Goal: Check status

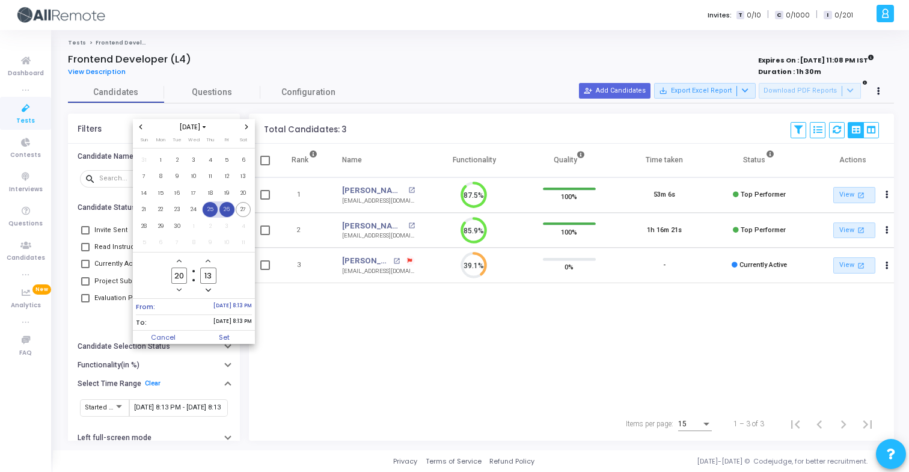
scroll to position [25, 31]
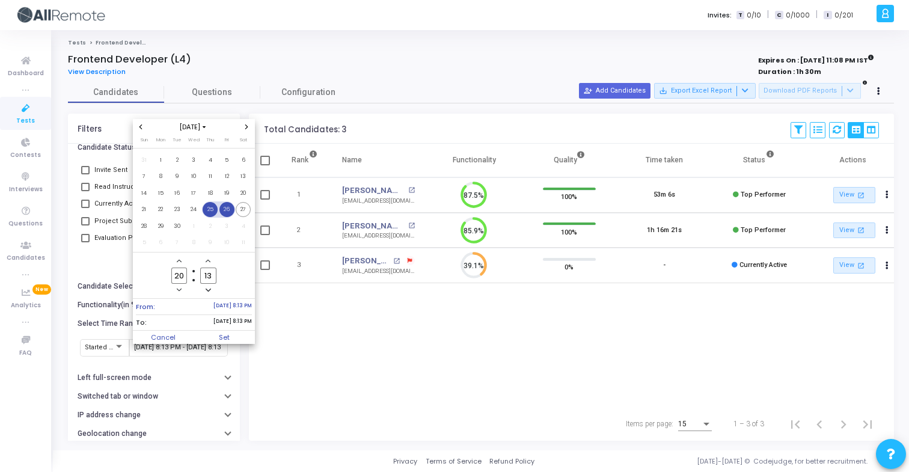
click at [212, 211] on span "25" at bounding box center [210, 209] width 15 height 15
click at [242, 213] on span "27" at bounding box center [243, 209] width 15 height 15
click at [234, 339] on span "Set" at bounding box center [224, 337] width 61 height 13
type input "9/25/2025, 8:13 PM - 9/27/2025, 8:13 PM"
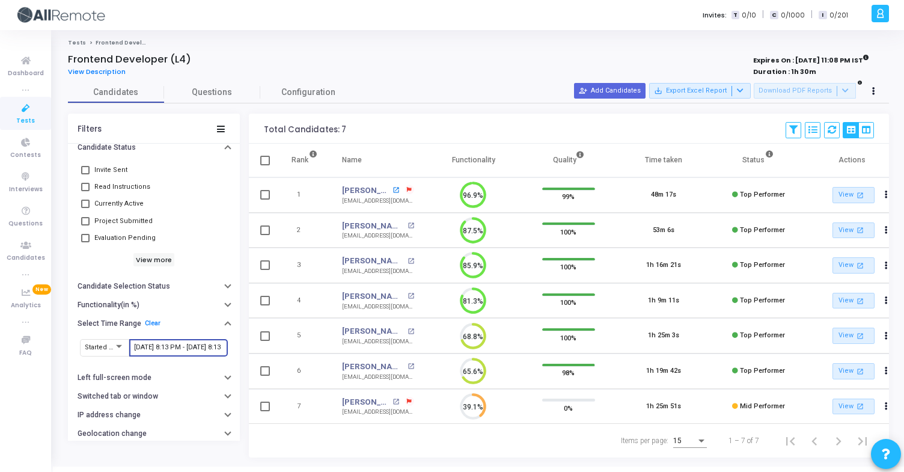
click at [393, 190] on mat-icon "open_in_new" at bounding box center [396, 190] width 7 height 7
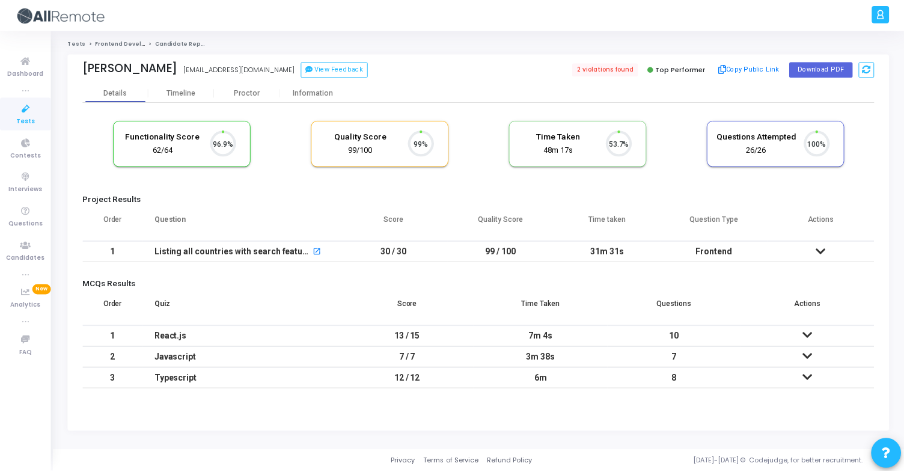
scroll to position [25, 31]
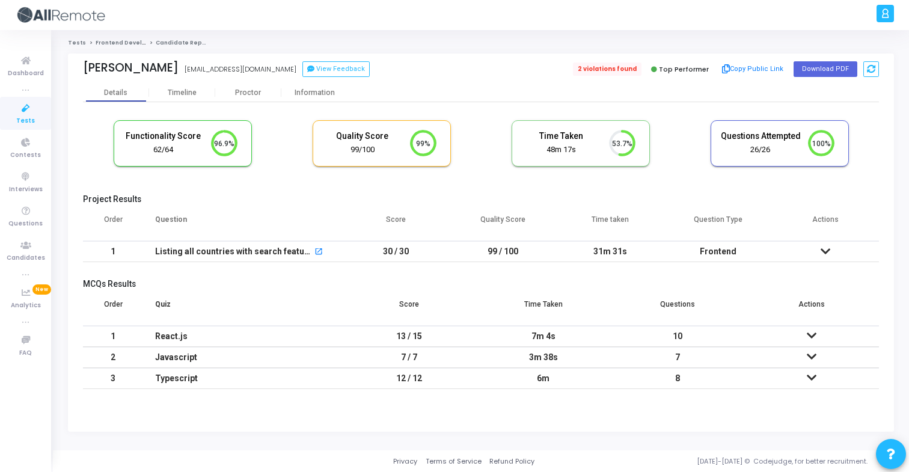
click at [612, 69] on span "2 violations found" at bounding box center [607, 69] width 69 height 13
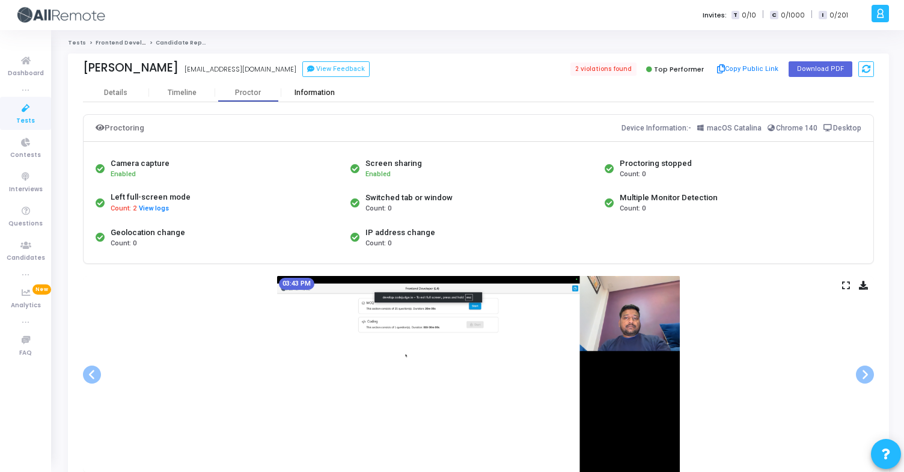
click at [328, 91] on div "Information" at bounding box center [314, 92] width 66 height 9
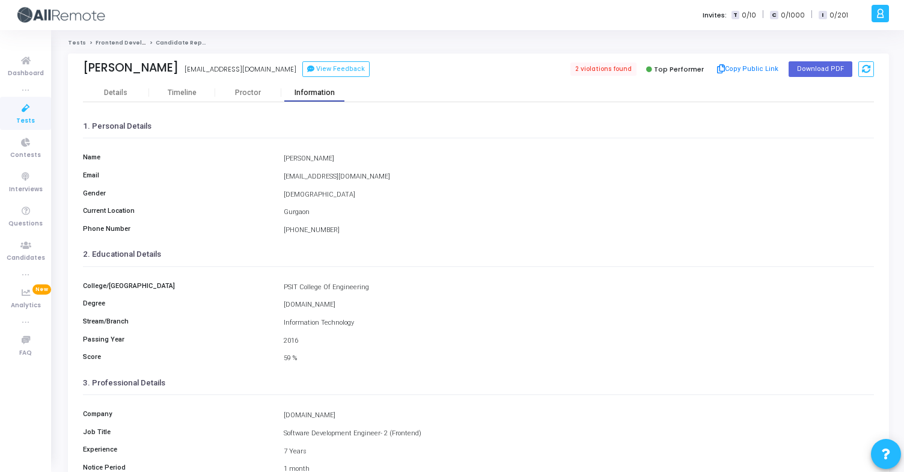
scroll to position [157, 0]
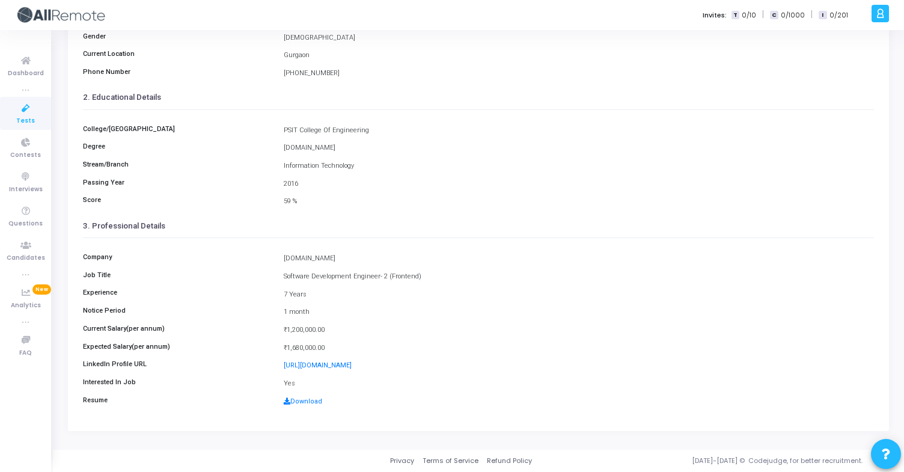
drag, startPoint x: 281, startPoint y: 257, endPoint x: 349, endPoint y: 258, distance: 68.0
click at [349, 258] on div "BucleLabs.Pvt.Ltd" at bounding box center [579, 259] width 603 height 10
copy div "BucleLabs.Pvt.Ltd"
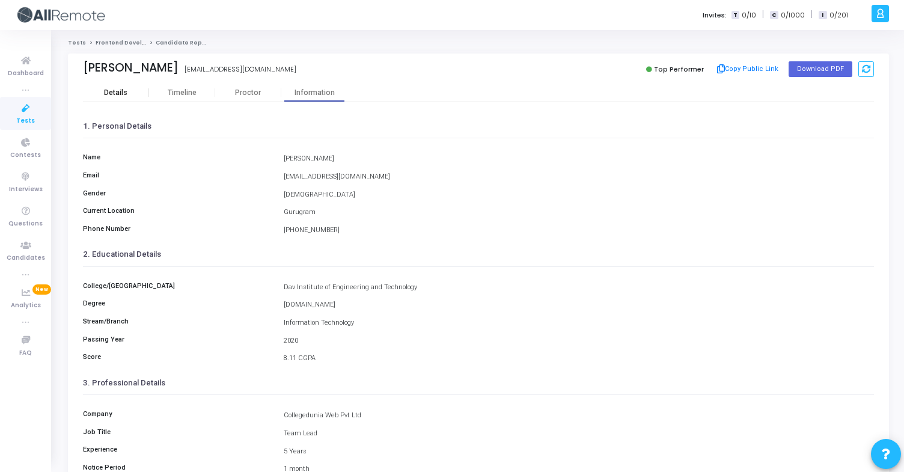
click at [132, 93] on div "Details" at bounding box center [116, 92] width 66 height 9
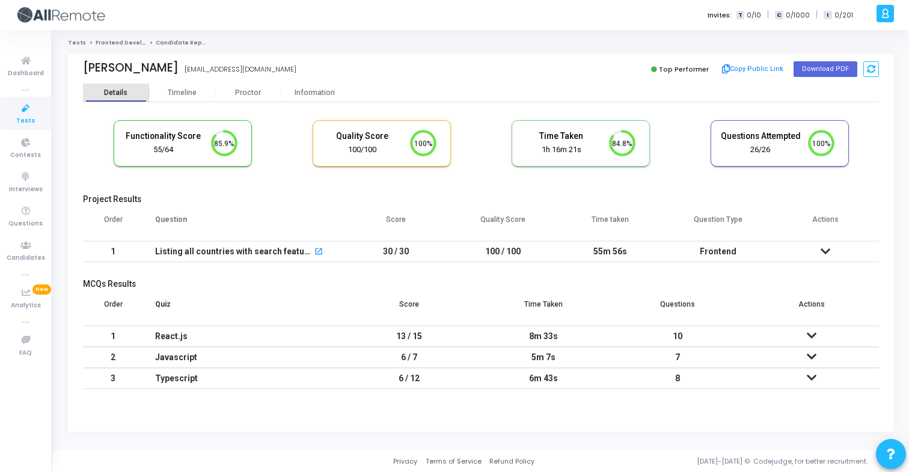
scroll to position [25, 31]
